Goal: Information Seeking & Learning: Understand process/instructions

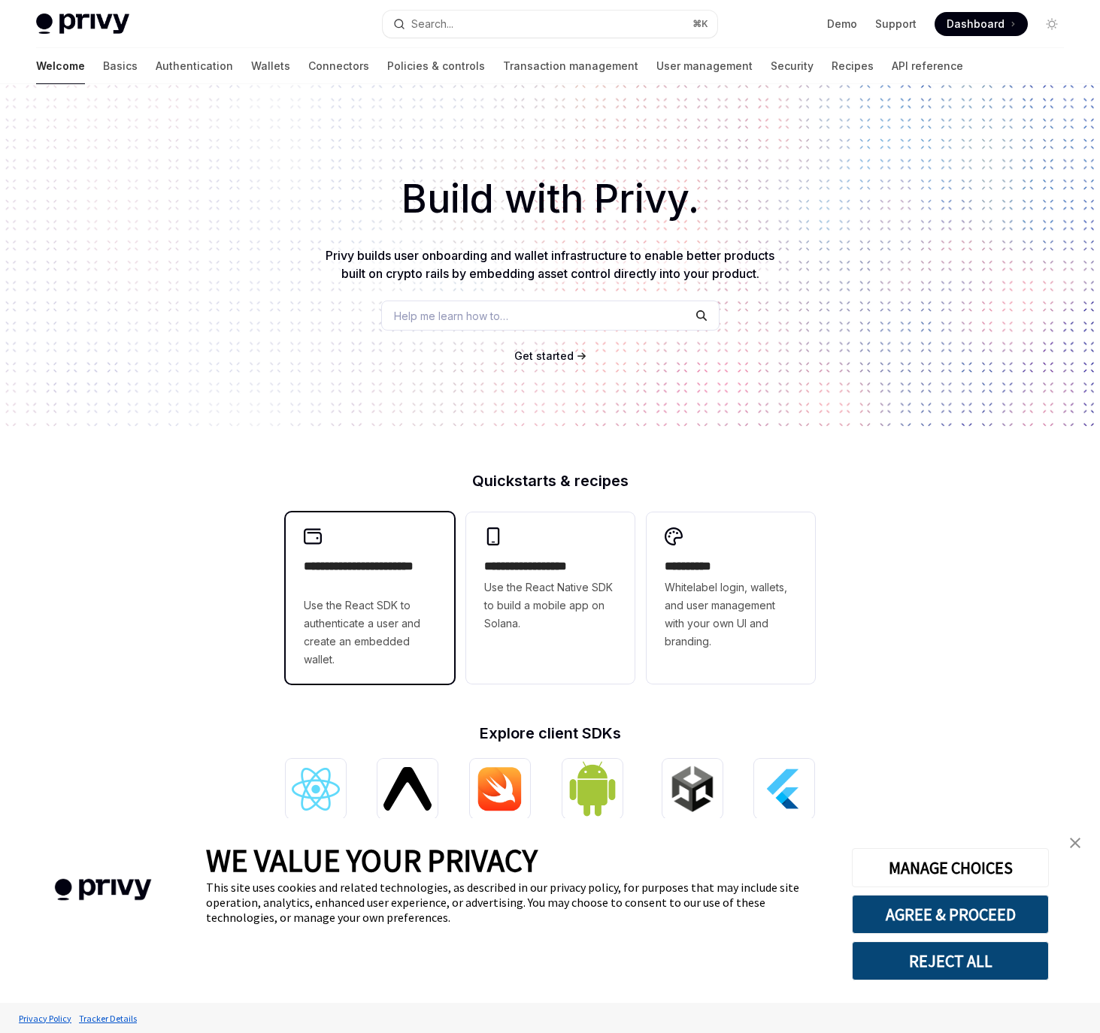
click at [434, 645] on span "Use the React SDK to authenticate a user and create an embedded wallet." at bounding box center [370, 633] width 132 height 72
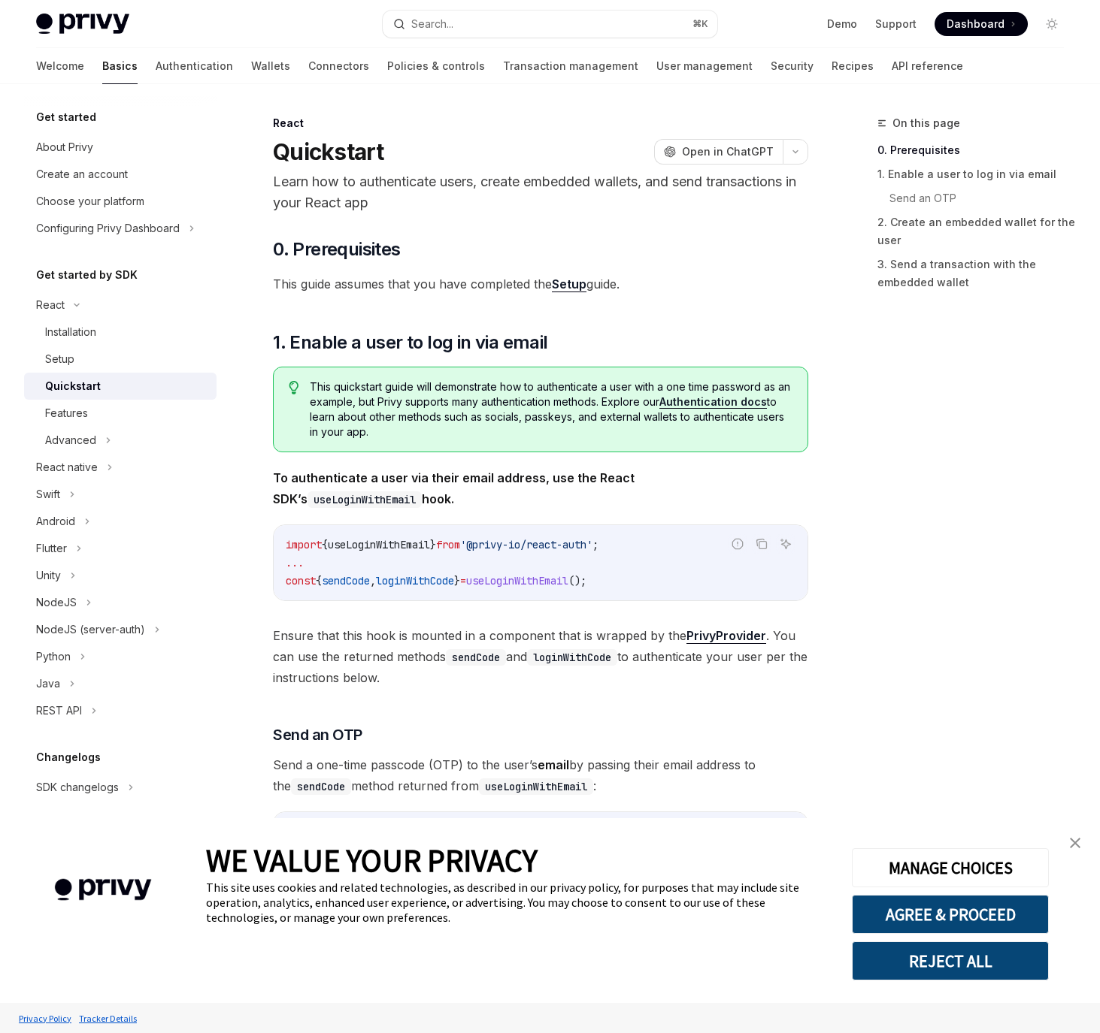
click at [422, 492] on code "useLoginWithEmail" at bounding box center [364, 500] width 114 height 17
click at [611, 489] on span "To authenticate a user via their email address, use the React SDK’s useLoginWit…" at bounding box center [540, 489] width 535 height 42
click at [570, 287] on link "Setup" at bounding box center [569, 285] width 35 height 16
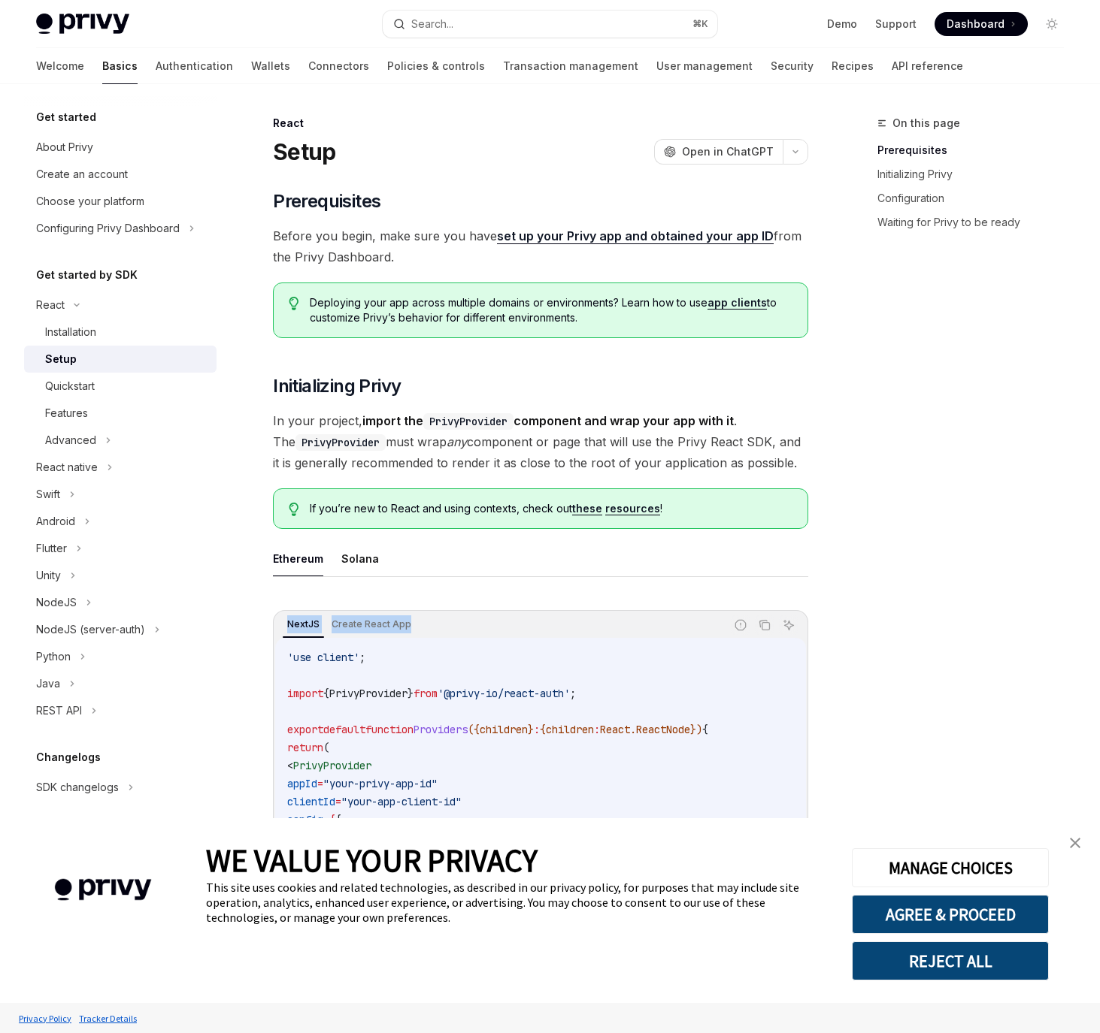
drag, startPoint x: 452, startPoint y: 652, endPoint x: 455, endPoint y: 637, distance: 15.2
click at [455, 638] on div "'use client' ; import { PrivyProvider } from '@privy-io/react-auth' ; export de…" at bounding box center [540, 847] width 531 height 418
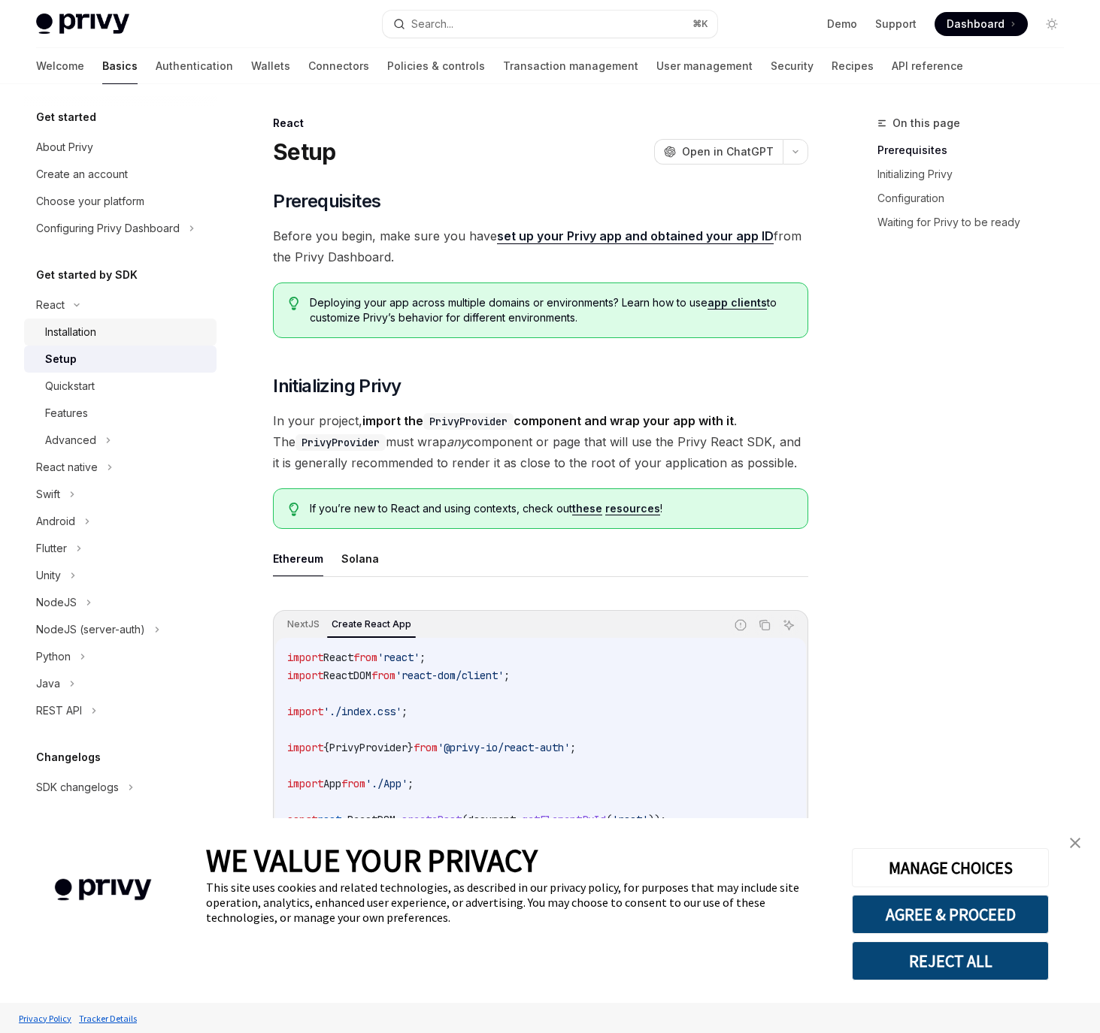
click at [127, 329] on div "Installation" at bounding box center [126, 332] width 162 height 18
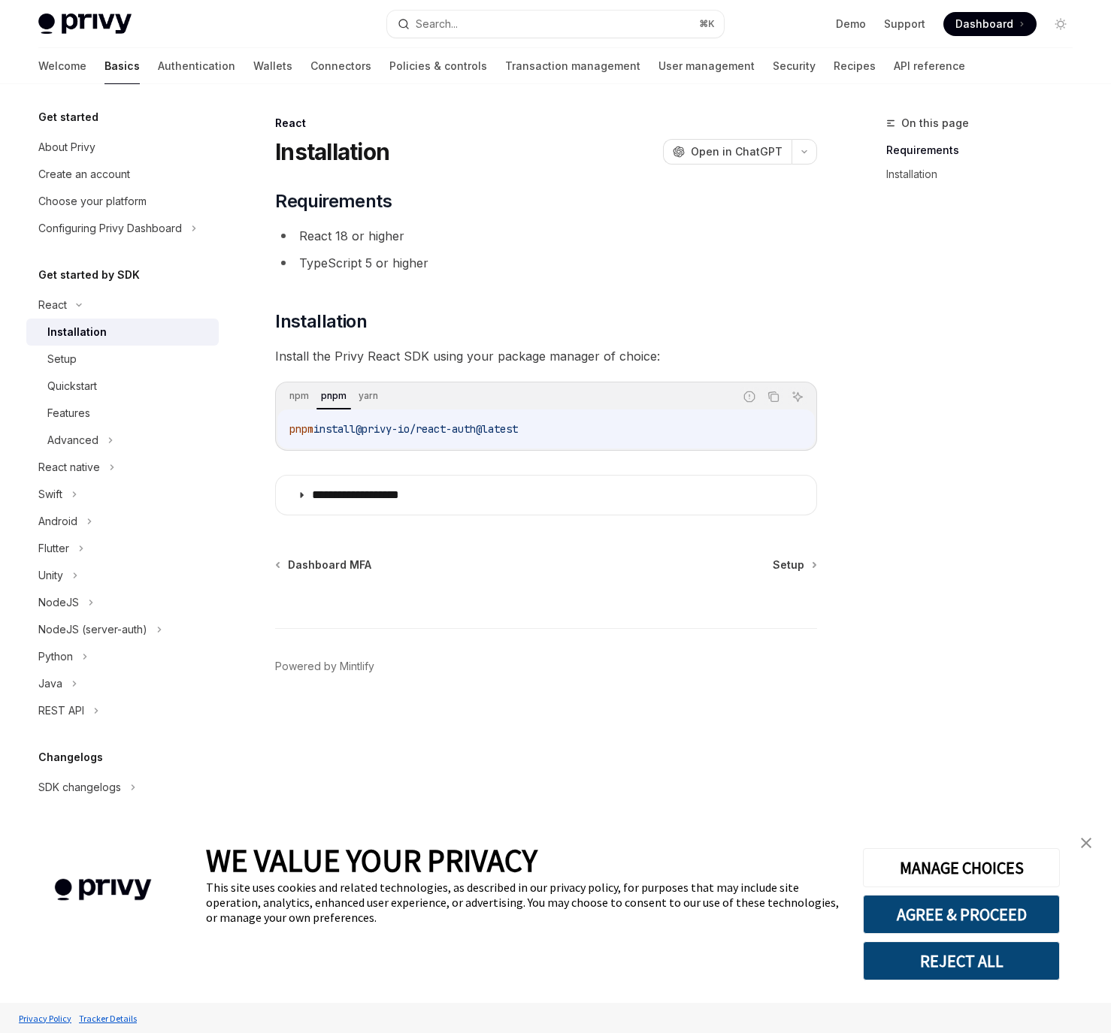
drag, startPoint x: 670, startPoint y: 434, endPoint x: 664, endPoint y: 425, distance: 11.1
click at [659, 423] on code "pnpm install @privy-io/react-auth@latest" at bounding box center [545, 429] width 513 height 18
click at [771, 398] on icon "Copy the contents from the code block" at bounding box center [775, 399] width 8 height 8
click at [79, 364] on div "Setup" at bounding box center [128, 359] width 162 height 18
type textarea "*"
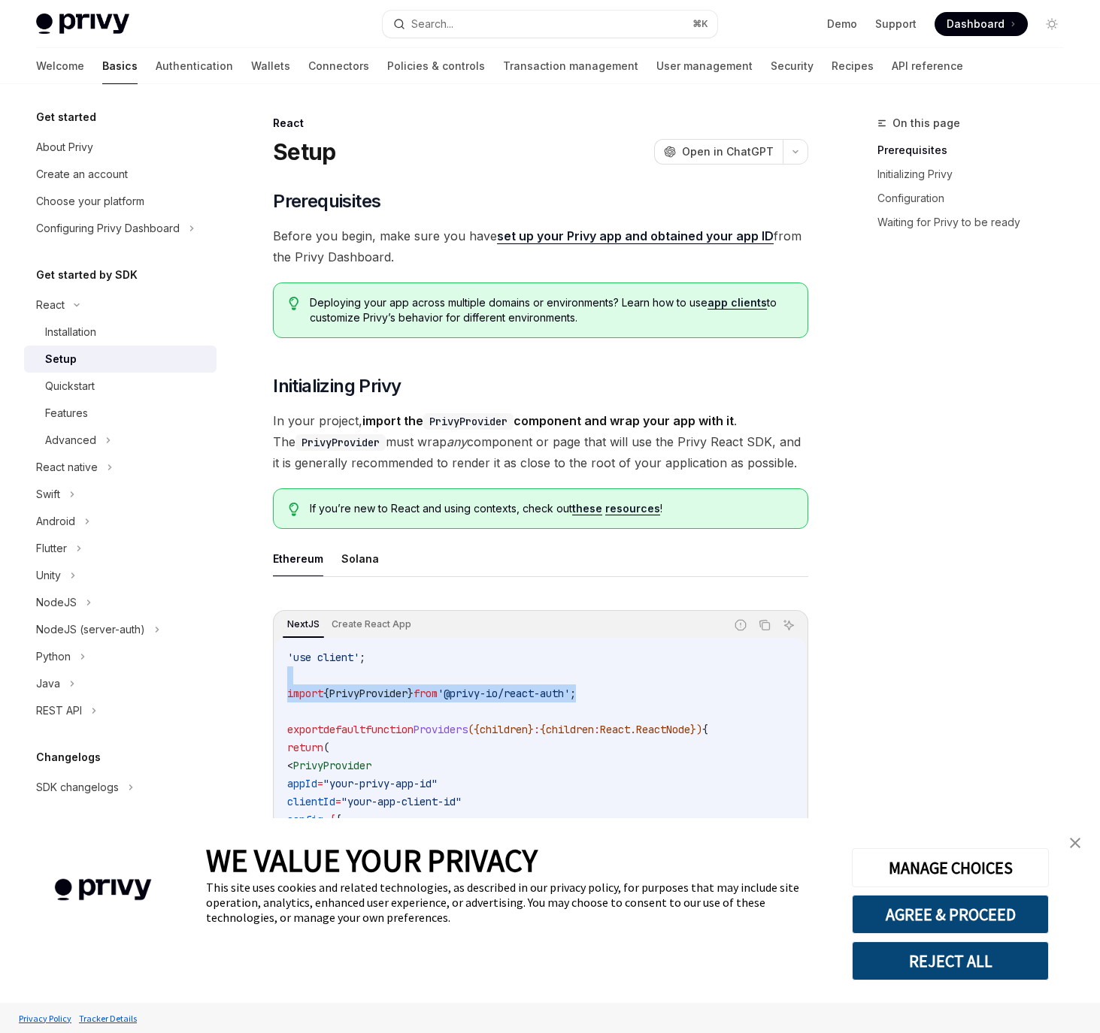
drag, startPoint x: 637, startPoint y: 692, endPoint x: 632, endPoint y: 674, distance: 17.9
click at [632, 674] on code "'use client' ; import { PrivyProvider } from '@privy-io/react-auth' ; export de…" at bounding box center [540, 847] width 507 height 397
copy code "import { PrivyProvider } from '@privy-io/react-auth' ;"
click at [420, 576] on ul "Ethereum Solana" at bounding box center [540, 559] width 535 height 36
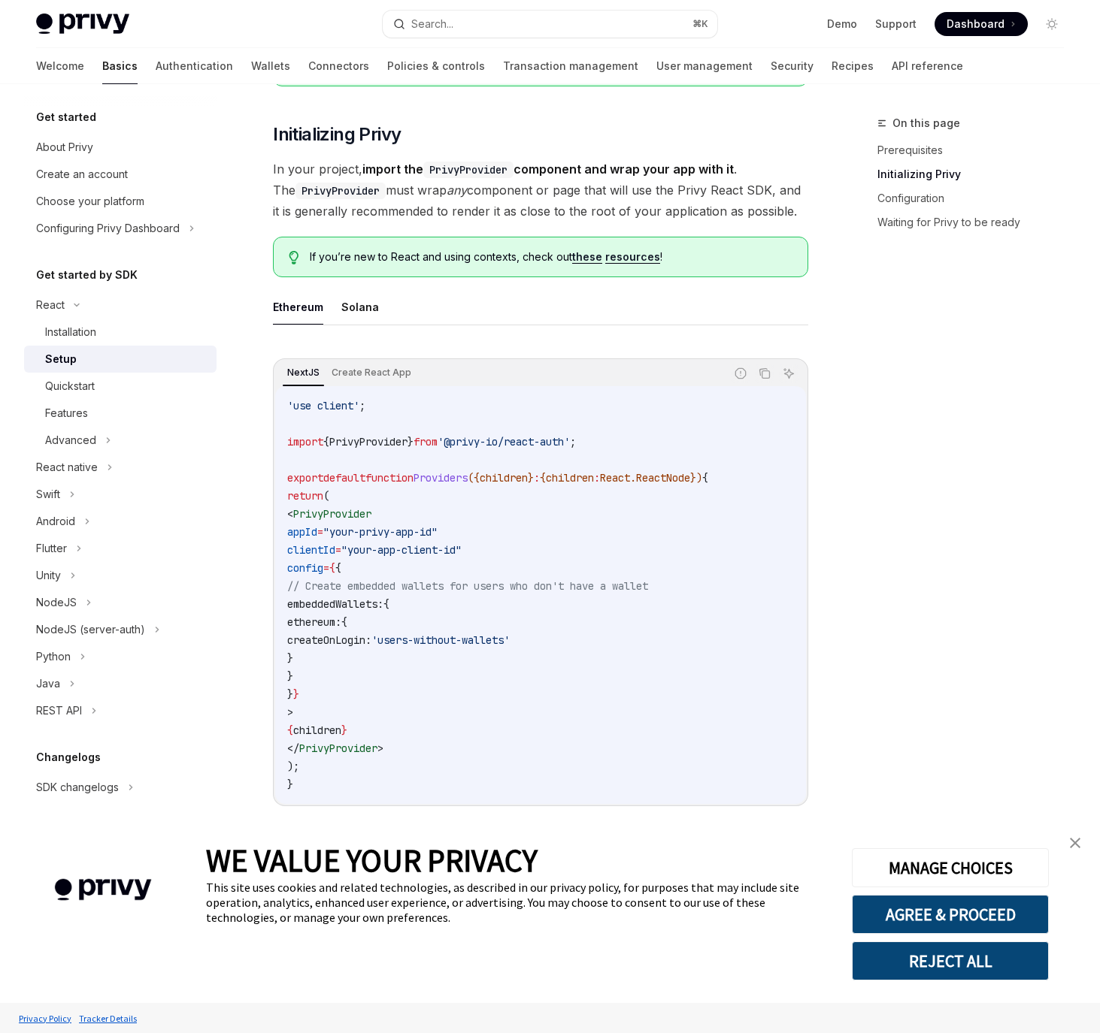
scroll to position [329, 0]
